Goal: Obtain resource: Download file/media

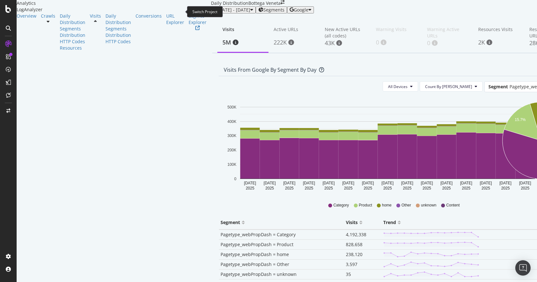
click at [281, 4] on icon "arrow-right-arrow-left" at bounding box center [283, 2] width 4 height 4
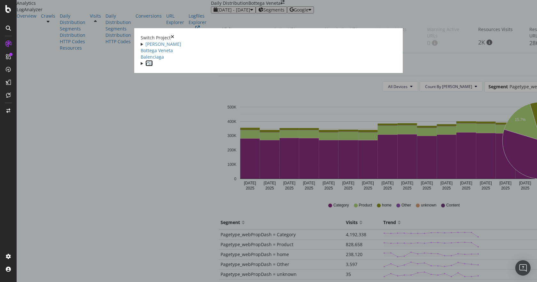
click at [145, 66] on link "YSL" at bounding box center [148, 63] width 7 height 6
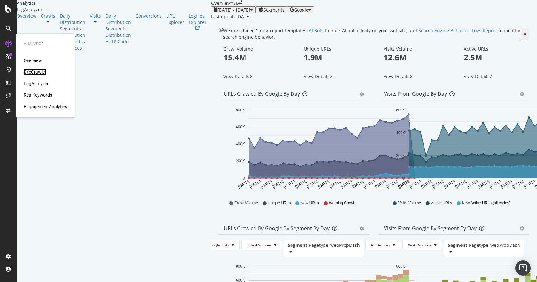
drag, startPoint x: 40, startPoint y: 69, endPoint x: 42, endPoint y: 72, distance: 3.8
click at [40, 69] on div "SiteCrawler" at bounding box center [35, 72] width 23 height 6
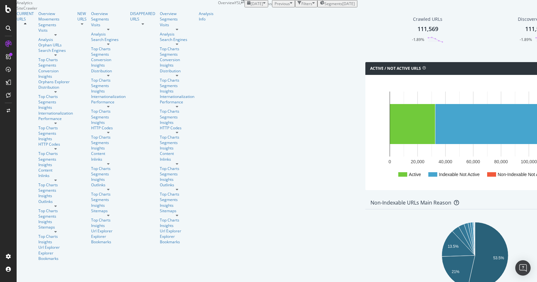
click at [405, 46] on div "Crawled URLs 111,569 -1.89%" at bounding box center [427, 29] width 44 height 33
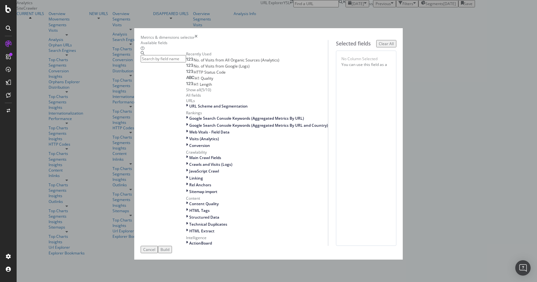
click at [188, 75] on div "HTTP Status Code" at bounding box center [206, 72] width 40 height 5
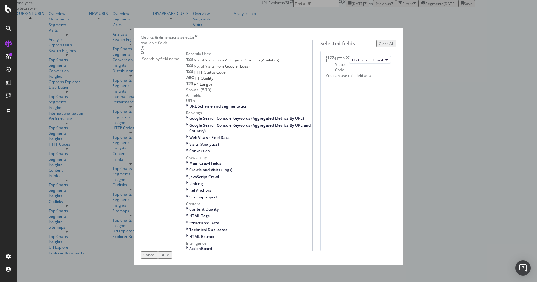
click at [167, 62] on input "modal" at bounding box center [163, 58] width 45 height 7
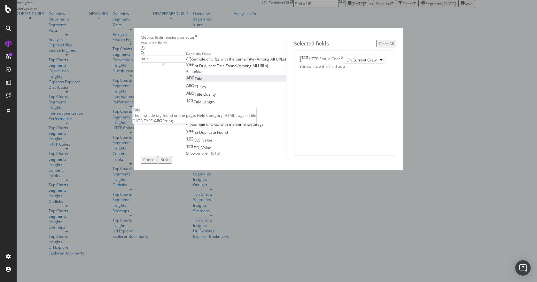
click at [195, 81] on span "Title" at bounding box center [199, 78] width 8 height 5
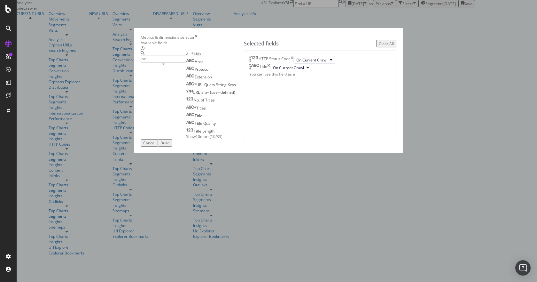
type input "s"
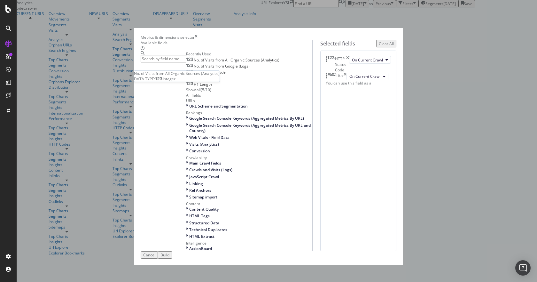
click at [194, 63] on span "No. of Visits from All Organic Sources (Analytics)" at bounding box center [237, 59] width 86 height 5
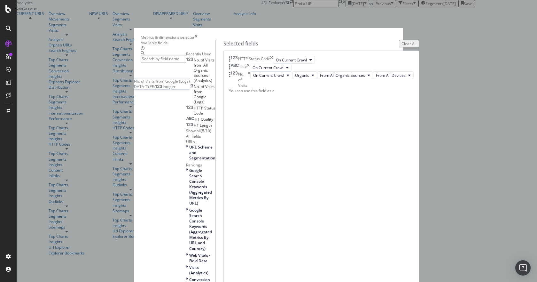
click at [194, 93] on span "No. of Visits from Google (Logs)" at bounding box center [204, 94] width 21 height 21
click at [183, 59] on input "modal" at bounding box center [163, 58] width 45 height 7
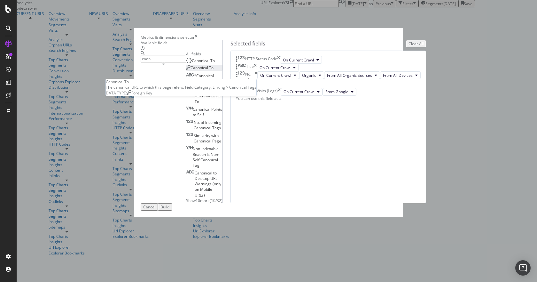
type input "caoni"
click at [190, 70] on span "Canonical" at bounding box center [199, 67] width 19 height 5
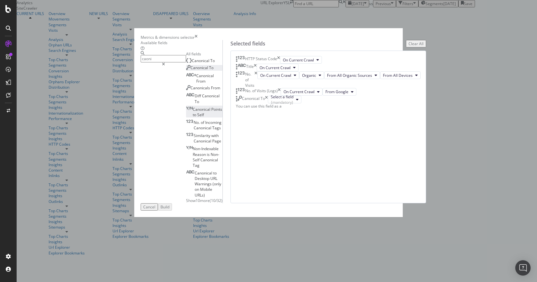
click at [193, 112] on span "Canonical" at bounding box center [202, 108] width 19 height 5
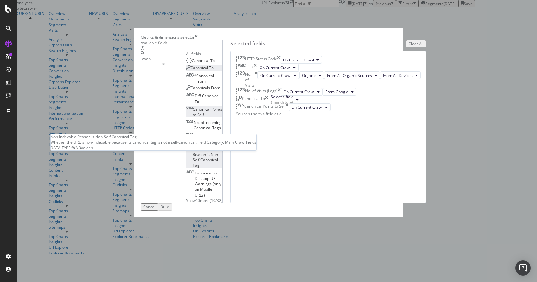
click at [193, 149] on span "Non-Indexable" at bounding box center [206, 148] width 26 height 5
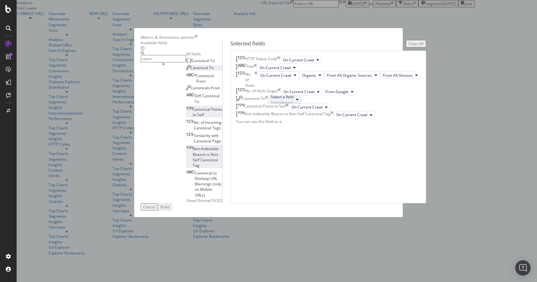
click at [298, 101] on icon "modal" at bounding box center [297, 99] width 3 height 4
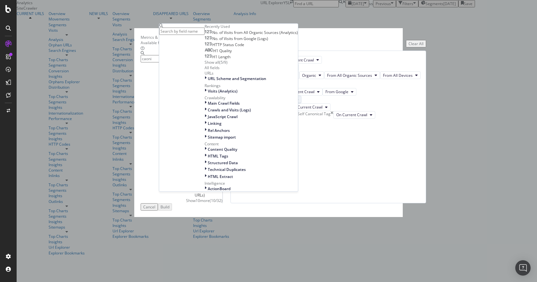
click at [298, 101] on icon "modal" at bounding box center [297, 99] width 3 height 4
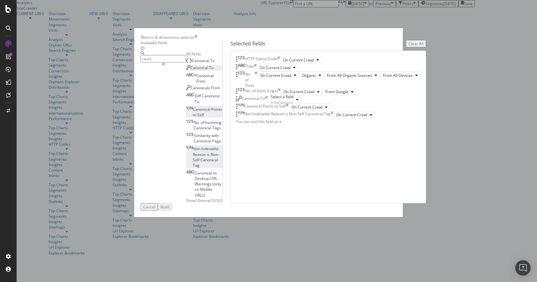
click at [268, 103] on icon "times" at bounding box center [266, 100] width 3 height 8
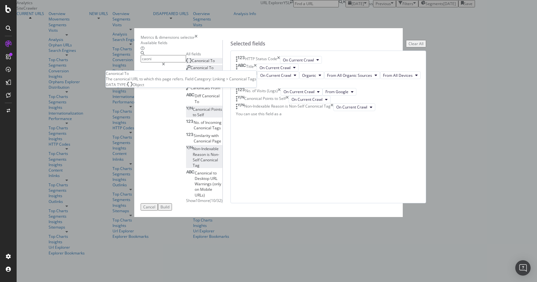
click at [192, 63] on span "Canonical" at bounding box center [201, 60] width 19 height 5
click at [169, 209] on div "Build" at bounding box center [164, 206] width 9 height 5
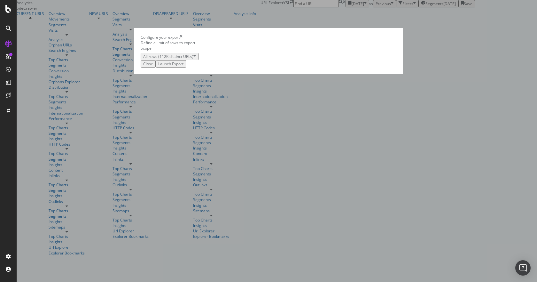
click at [183, 66] on div "Launch Export" at bounding box center [170, 63] width 25 height 5
